Goal: Check status: Check status

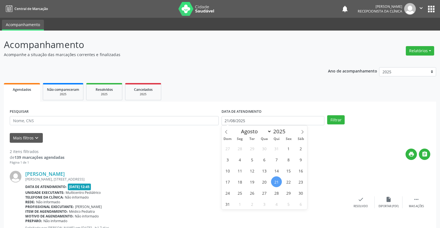
select select "7"
click at [287, 121] on input "21/08/2025" at bounding box center [273, 120] width 103 height 9
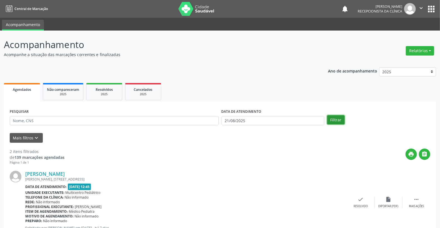
click at [333, 121] on button "Filtrar" at bounding box center [336, 119] width 18 height 9
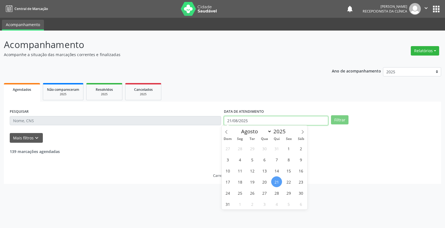
click at [298, 124] on input "21/08/2025" at bounding box center [276, 120] width 104 height 9
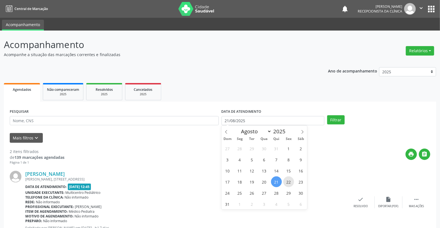
click at [287, 184] on span "22" at bounding box center [288, 182] width 11 height 11
type input "[DATE]"
click at [287, 184] on span "22" at bounding box center [288, 182] width 11 height 11
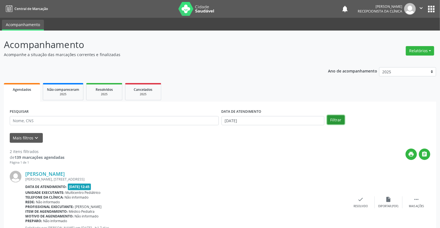
click at [333, 119] on button "Filtrar" at bounding box center [336, 119] width 18 height 9
drag, startPoint x: 6, startPoint y: 152, endPoint x: 54, endPoint y: 152, distance: 48.1
click at [169, 192] on div "Unidade executante: Multicentro Pediátrico" at bounding box center [186, 192] width 322 height 5
